Goal: Information Seeking & Learning: Learn about a topic

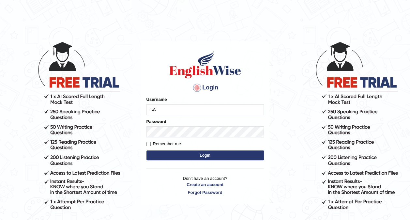
type input "Saran_1216"
click at [173, 152] on button "Login" at bounding box center [204, 155] width 117 height 10
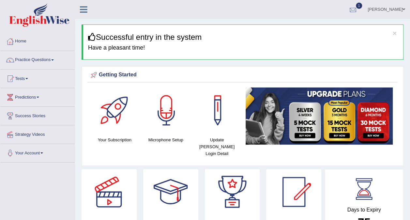
click at [358, 10] on div at bounding box center [353, 10] width 10 height 10
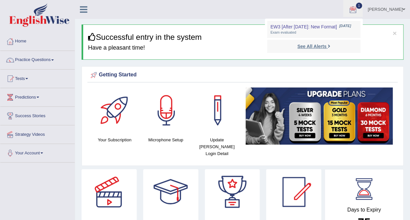
click at [326, 46] on strong "See All Alerts" at bounding box center [311, 46] width 29 height 5
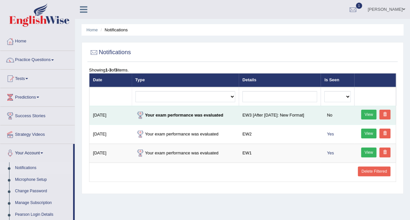
click at [168, 116] on strong "Your exam performance was evaluated" at bounding box center [179, 114] width 88 height 5
click at [138, 113] on div at bounding box center [140, 115] width 10 height 10
click at [145, 113] on strong "Your exam performance was evaluated" at bounding box center [179, 114] width 88 height 5
click at [165, 115] on strong "Your exam performance was evaluated" at bounding box center [179, 114] width 88 height 5
click at [371, 114] on link "View" at bounding box center [369, 115] width 16 height 10
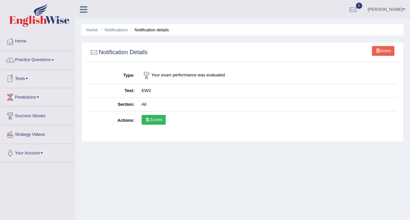
click at [160, 117] on link "Scores" at bounding box center [153, 120] width 24 height 10
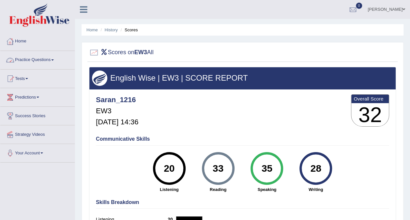
click at [35, 43] on link "Home" at bounding box center [37, 40] width 74 height 16
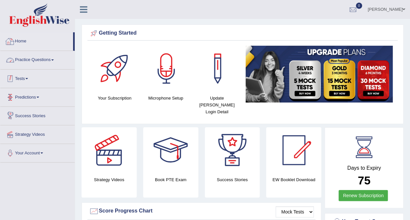
click at [33, 76] on link "Tests" at bounding box center [37, 77] width 74 height 16
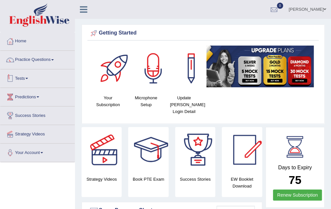
click at [46, 75] on link "Tests" at bounding box center [37, 77] width 74 height 16
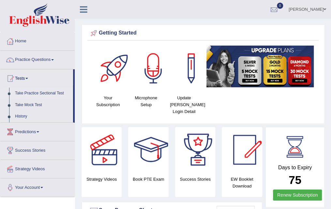
click at [41, 92] on link "Take Practice Sectional Test" at bounding box center [42, 94] width 61 height 12
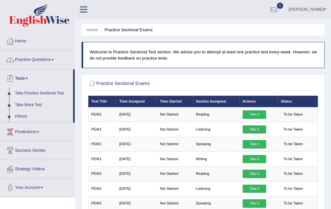
click at [47, 59] on link "Practice Questions" at bounding box center [37, 59] width 74 height 16
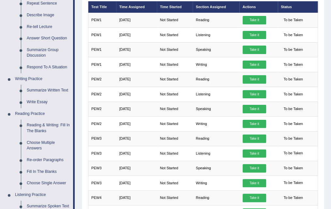
scroll to position [98, 0]
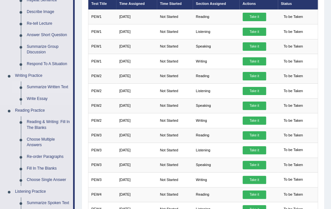
click at [52, 87] on link "Summarize Written Text" at bounding box center [48, 88] width 49 height 12
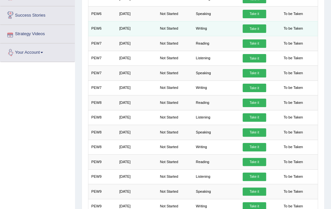
scroll to position [438, 0]
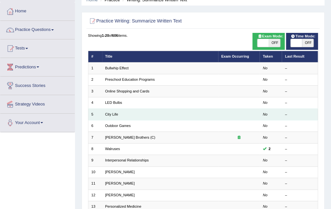
scroll to position [65, 0]
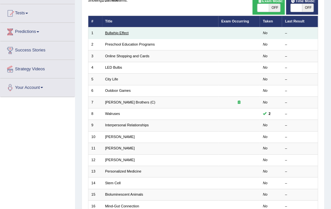
click at [124, 32] on link "Bullwhip Effect" at bounding box center [116, 33] width 23 height 4
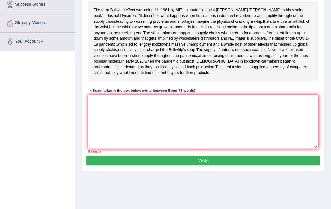
scroll to position [98, 0]
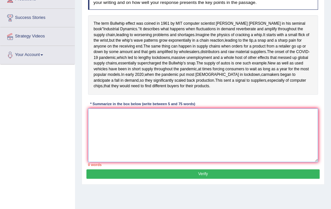
click at [160, 142] on textarea at bounding box center [203, 136] width 230 height 54
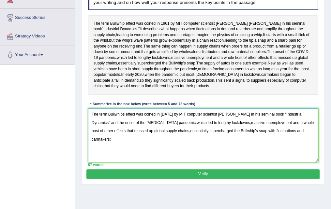
click at [301, 154] on textarea "The term Bullwhips effect was coined in [DATE] by MIT conputer scientist [PERSO…" at bounding box center [203, 136] width 230 height 54
click at [301, 155] on textarea "The term Bullwhips effect was coined in 1961 by MIT conputer scientist Jay Forr…" at bounding box center [203, 136] width 230 height 54
click at [299, 153] on textarea "The term Bullwhips effect was coined in 1961 by MIT conputer scientist Jay Forr…" at bounding box center [203, 136] width 230 height 54
click at [283, 154] on textarea "The term Bullwhips effect was coined in 1961 by MIT conputer scientist Jay Forr…" at bounding box center [203, 136] width 230 height 54
drag, startPoint x: 281, startPoint y: 156, endPoint x: 286, endPoint y: 155, distance: 5.3
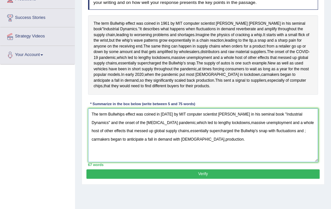
click at [281, 155] on textarea "The term Bullwhips effect was coined in 1961 by MIT conputer scientist Jay Forr…" at bounding box center [203, 136] width 230 height 54
click at [311, 156] on textarea "The term Bullwhips effect was coined in 1961 by MIT conputer scientist Jay Forr…" at bounding box center [203, 136] width 230 height 54
drag, startPoint x: 91, startPoint y: 162, endPoint x: 95, endPoint y: 163, distance: 3.6
click at [91, 162] on textarea "The term Bullwhips effect was coined in 1961 by MIT conputer scientist Jay Forr…" at bounding box center [203, 136] width 230 height 54
click at [226, 162] on textarea "The term Bullwhips effect was coined in 1961 by MIT conputer scientist Jay Forr…" at bounding box center [203, 136] width 230 height 54
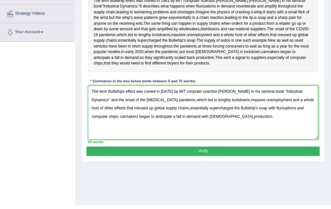
scroll to position [130, 0]
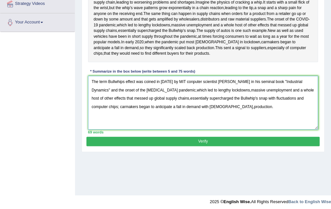
type textarea "The term Bullwhips effect was coined in 1961 by MIT conputer scientist Jay Forr…"
click at [254, 146] on button "Verify" at bounding box center [202, 141] width 233 height 9
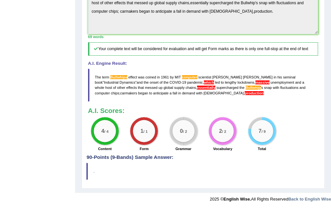
scroll to position [239, 0]
click at [185, 76] on span "conputer" at bounding box center [189, 77] width 15 height 4
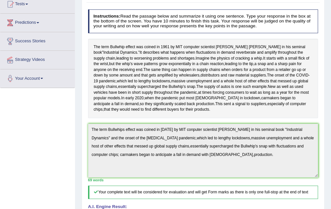
scroll to position [0, 0]
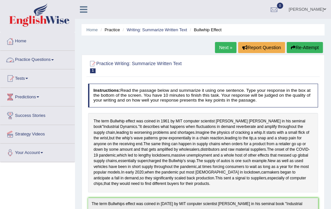
click at [49, 59] on link "Practice Questions" at bounding box center [37, 59] width 74 height 16
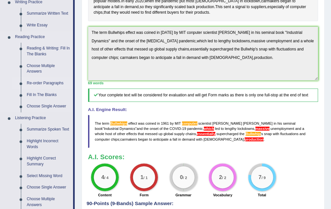
scroll to position [261, 0]
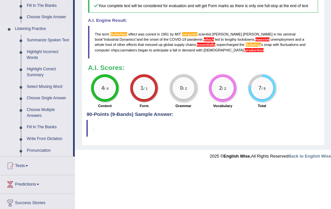
click at [52, 40] on link "Summarize Spoken Text" at bounding box center [48, 41] width 49 height 12
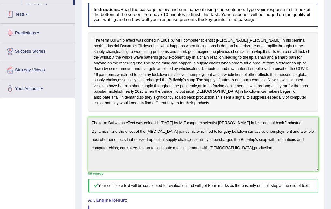
scroll to position [119, 0]
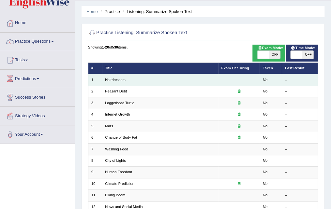
scroll to position [33, 0]
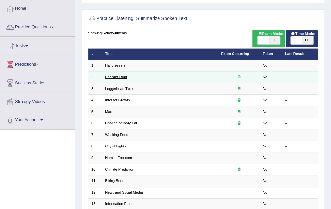
click at [122, 78] on link "Peasant Debt" at bounding box center [116, 77] width 22 height 4
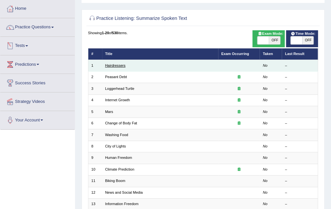
click at [121, 65] on link "Hairdressers" at bounding box center [115, 66] width 21 height 4
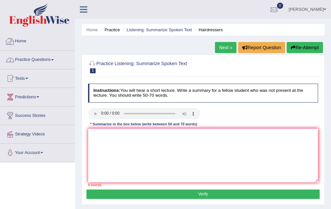
click at [60, 63] on link "Practice Questions" at bounding box center [37, 59] width 74 height 16
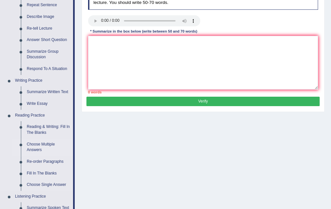
scroll to position [130, 0]
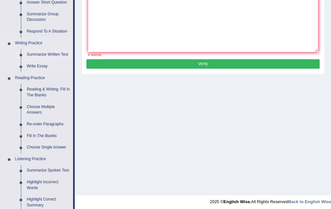
click at [53, 55] on link "Summarize Written Text" at bounding box center [48, 55] width 49 height 12
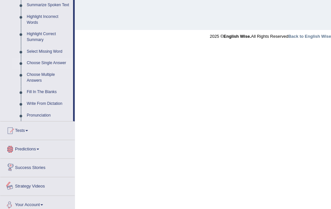
scroll to position [286, 0]
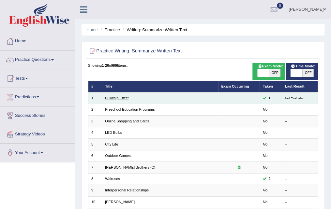
click at [118, 97] on link "Bullwhip Effect" at bounding box center [116, 98] width 23 height 4
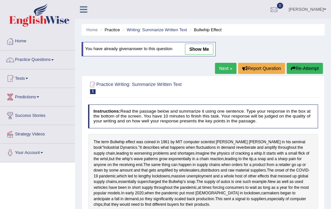
click at [190, 49] on link "show me" at bounding box center [199, 49] width 28 height 11
type textarea "The term Bullwhips effect was coined in 1961 by MIT conputer scientist Jay Forr…"
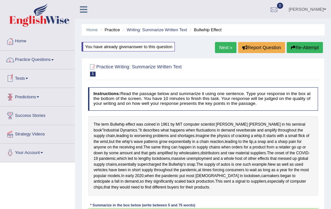
click at [37, 78] on link "Tests" at bounding box center [37, 77] width 74 height 16
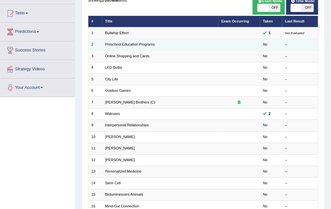
scroll to position [65, 0]
click at [127, 43] on link "Preschool Education Programs" at bounding box center [130, 44] width 50 height 4
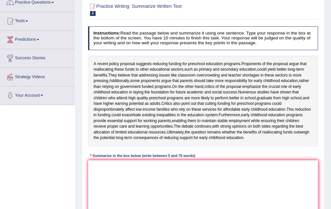
scroll to position [98, 0]
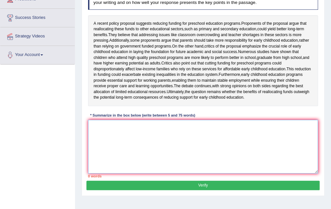
click at [185, 163] on textarea at bounding box center [203, 147] width 230 height 54
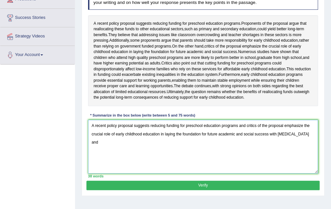
click at [313, 154] on textarea "A recent policy proposal suggests reducing funding for preschool education prog…" at bounding box center [203, 147] width 230 height 54
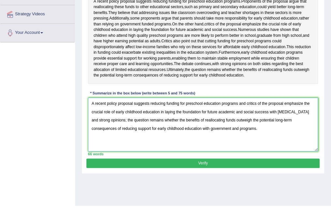
scroll to position [130, 0]
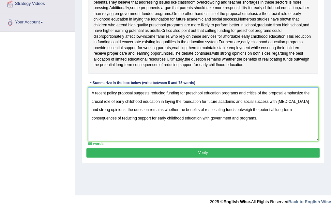
type textarea "A recent policy proposal suggests reducing funding for preschool education prog…"
click at [171, 158] on button "Verify" at bounding box center [202, 152] width 233 height 9
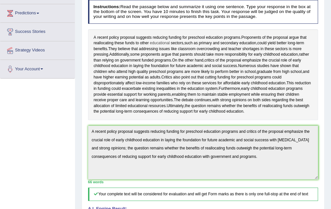
scroll to position [0, 0]
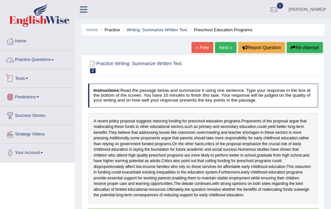
click at [44, 63] on link "Practice Questions" at bounding box center [37, 59] width 74 height 16
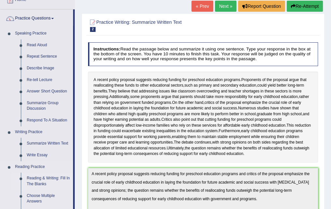
scroll to position [98, 0]
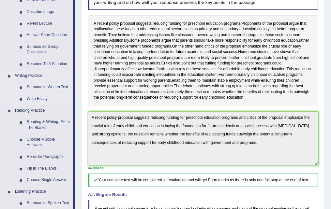
click at [43, 97] on link "Write Essay" at bounding box center [48, 99] width 49 height 12
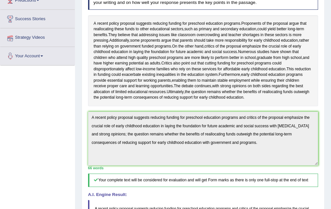
scroll to position [104, 0]
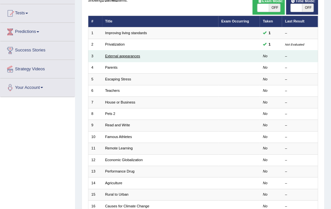
click at [132, 55] on link "External appearances" at bounding box center [122, 56] width 35 height 4
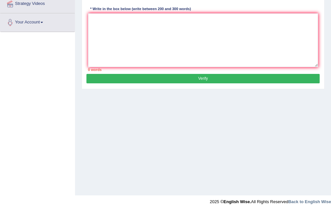
scroll to position [65, 0]
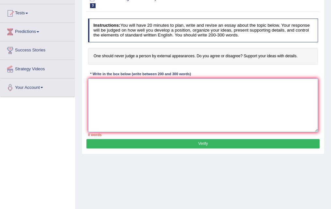
click at [117, 101] on textarea at bounding box center [203, 106] width 230 height 54
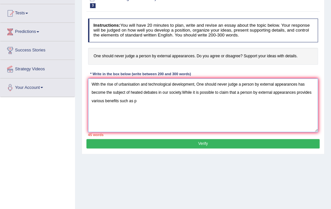
drag, startPoint x: 177, startPoint y: 63, endPoint x: 127, endPoint y: 108, distance: 67.4
click at [125, 108] on textarea "With the rise of urbanisation and technological development, One should never j…" at bounding box center [203, 106] width 230 height 54
click at [141, 104] on textarea "With the rise of urbanisation and technological development, One should never j…" at bounding box center [203, 106] width 230 height 54
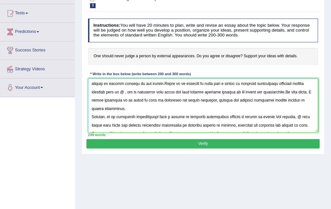
scroll to position [0, 0]
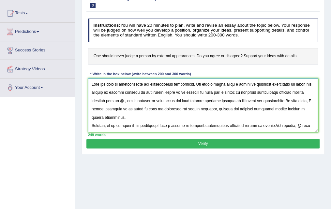
click at [154, 101] on textarea at bounding box center [203, 106] width 230 height 54
click at [179, 101] on textarea at bounding box center [203, 106] width 230 height 54
click at [178, 101] on textarea at bounding box center [203, 106] width 230 height 54
drag, startPoint x: 296, startPoint y: 127, endPoint x: 299, endPoint y: 129, distance: 3.5
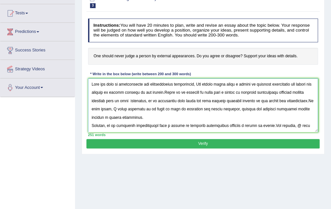
click at [296, 127] on textarea at bounding box center [203, 106] width 230 height 54
type textarea "With the rise of urbanisation and technological development, One should never j…"
